Goal: Find specific page/section: Find specific page/section

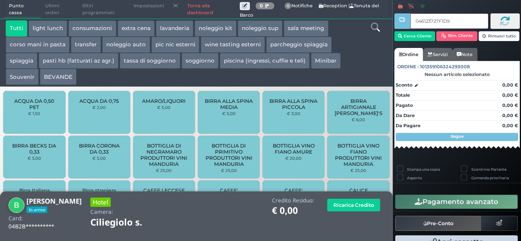
type input "046123727F1D90"
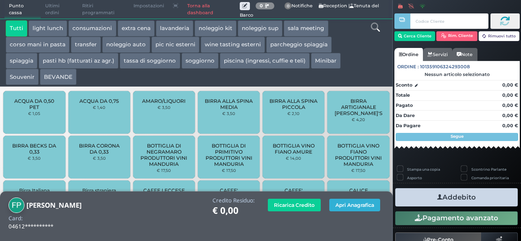
click at [342, 208] on button "Apri Anagrafica" at bounding box center [354, 205] width 51 height 13
click at [200, 14] on link "Torna alla dashboard" at bounding box center [211, 9] width 57 height 18
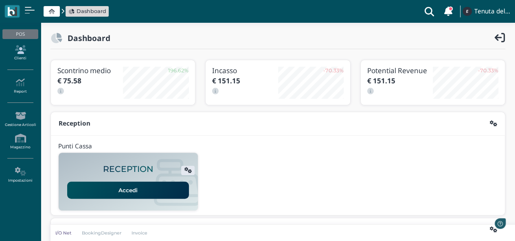
click at [20, 56] on link "Clienti" at bounding box center [19, 53] width 35 height 22
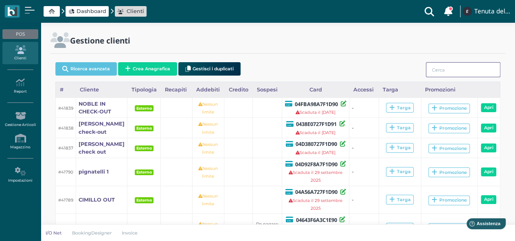
click at [465, 70] on input "search" at bounding box center [463, 69] width 75 height 15
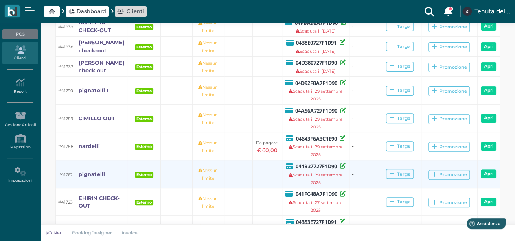
scroll to position [158, 0]
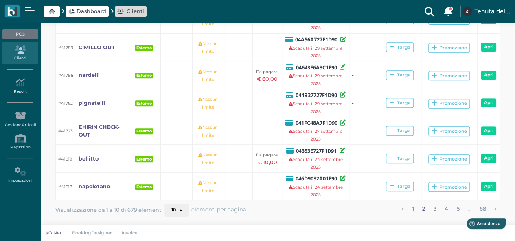
click at [426, 211] on link "2" at bounding box center [424, 209] width 8 height 11
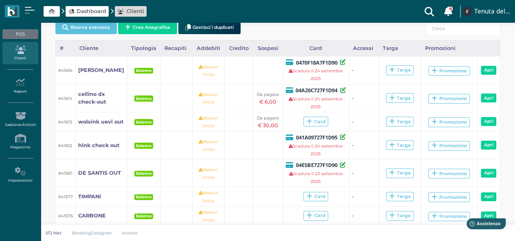
scroll to position [0, 0]
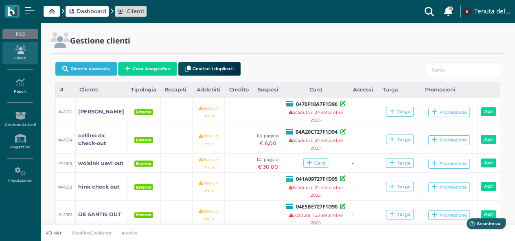
click at [83, 67] on button "Ricerca avanzata" at bounding box center [85, 68] width 61 height 13
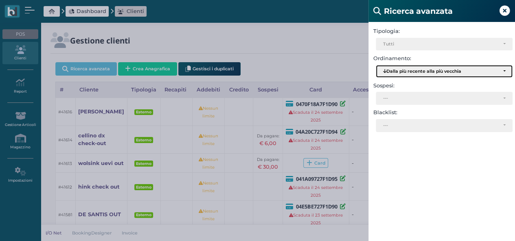
click at [446, 74] on div "Dalla più recente alla più vecchia" at bounding box center [441, 72] width 116 height 6
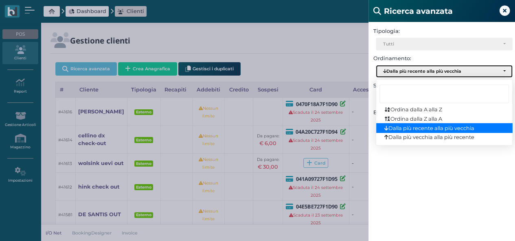
click at [445, 74] on div "Dalla più recente alla più vecchia" at bounding box center [441, 72] width 116 height 6
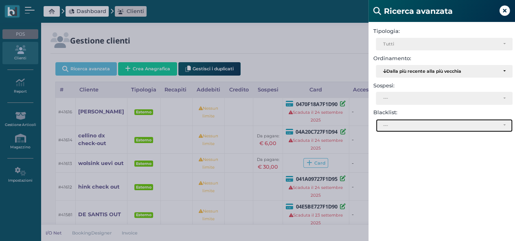
click at [406, 125] on div "---" at bounding box center [441, 126] width 116 height 6
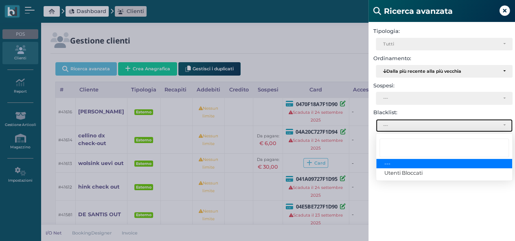
click at [406, 125] on div "---" at bounding box center [441, 126] width 116 height 6
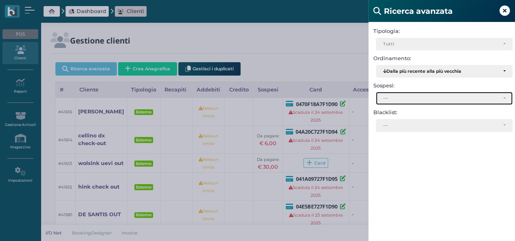
click at [404, 100] on div "---" at bounding box center [441, 99] width 116 height 6
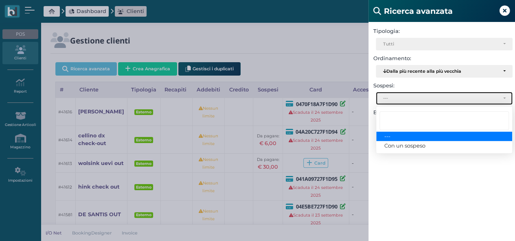
click at [404, 100] on div "---" at bounding box center [441, 99] width 116 height 6
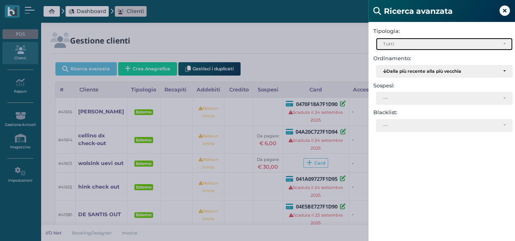
click at [404, 42] on div "Tutti" at bounding box center [441, 45] width 116 height 6
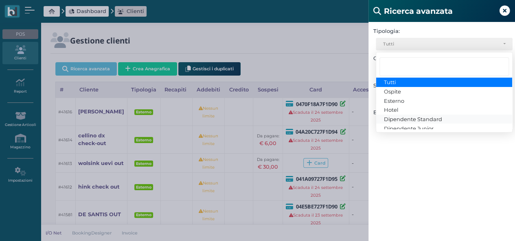
click at [406, 118] on span "Dipendente Standard" at bounding box center [413, 119] width 58 height 7
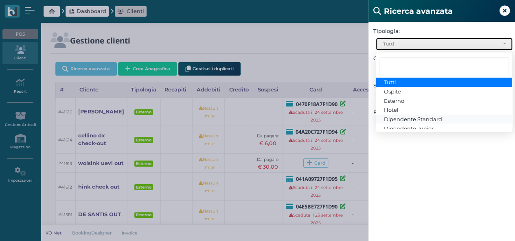
select select "3"
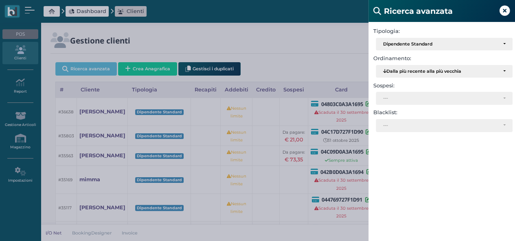
click at [314, 40] on div "Ricerca avanzata Tipologia: Ospite Esterno Hotel Dipendente Standard Dipendente…" at bounding box center [257, 120] width 515 height 241
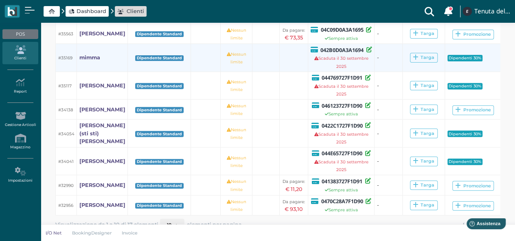
scroll to position [142, 0]
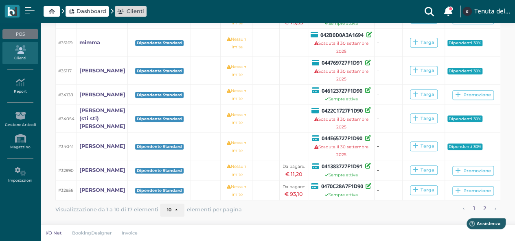
click at [486, 208] on link "2" at bounding box center [485, 209] width 8 height 11
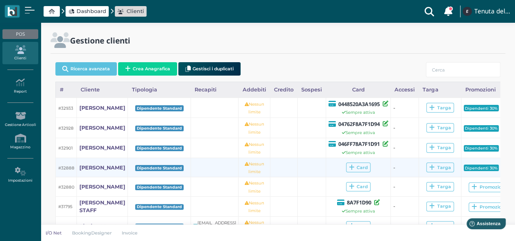
scroll to position [41, 0]
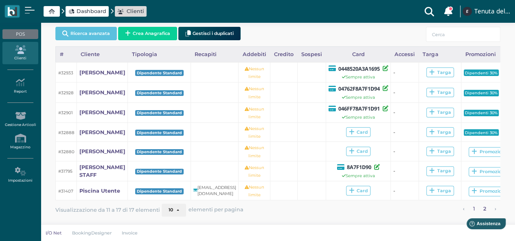
click at [475, 211] on link "1" at bounding box center [473, 209] width 7 height 11
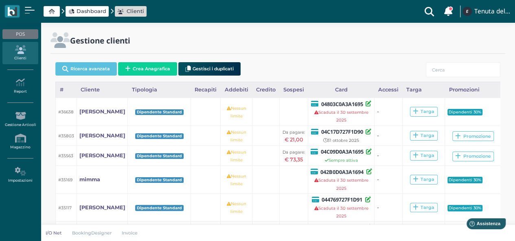
scroll to position [142, 0]
